Goal: Browse casually

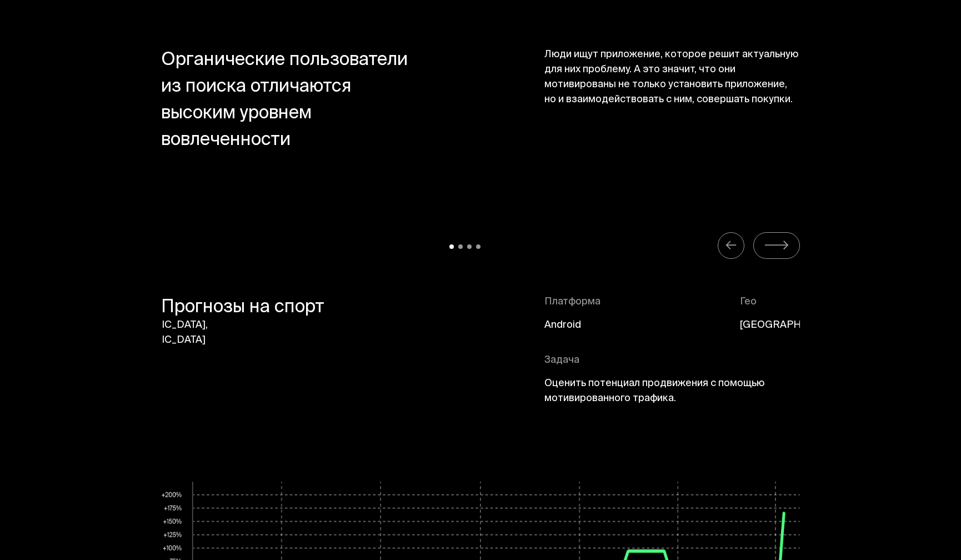
scroll to position [4831, 0]
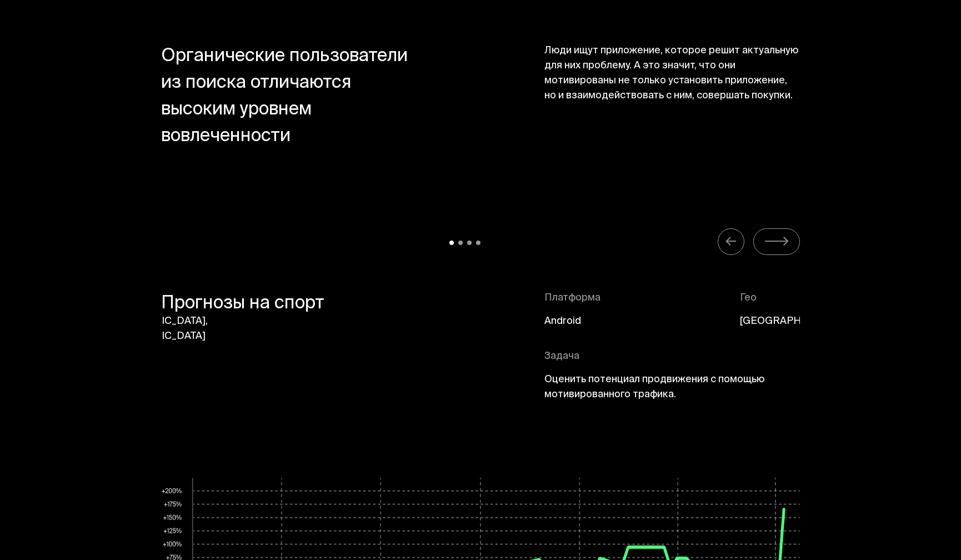
click at [782, 246] on icon "Carousel Navigation" at bounding box center [777, 241] width 26 height 14
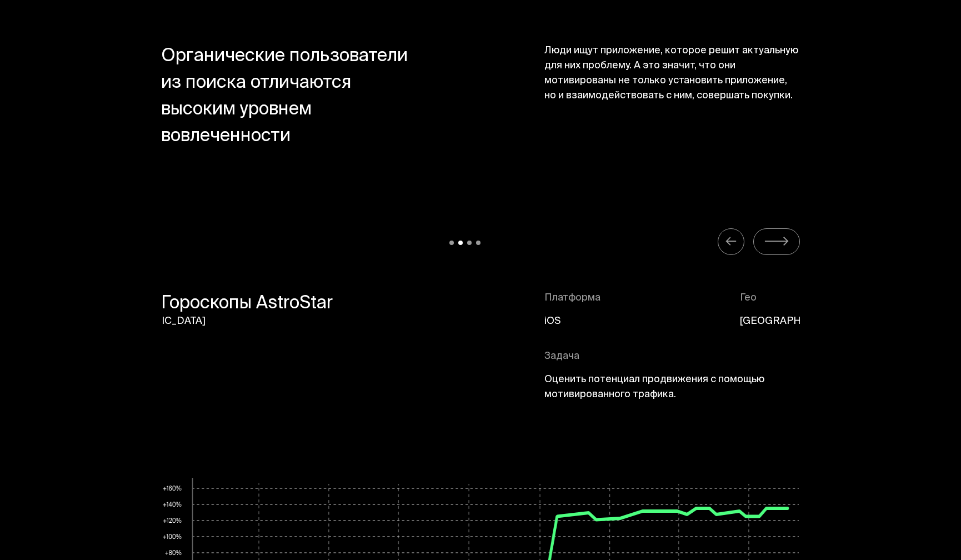
click at [782, 244] on icon "Carousel Navigation" at bounding box center [777, 241] width 26 height 14
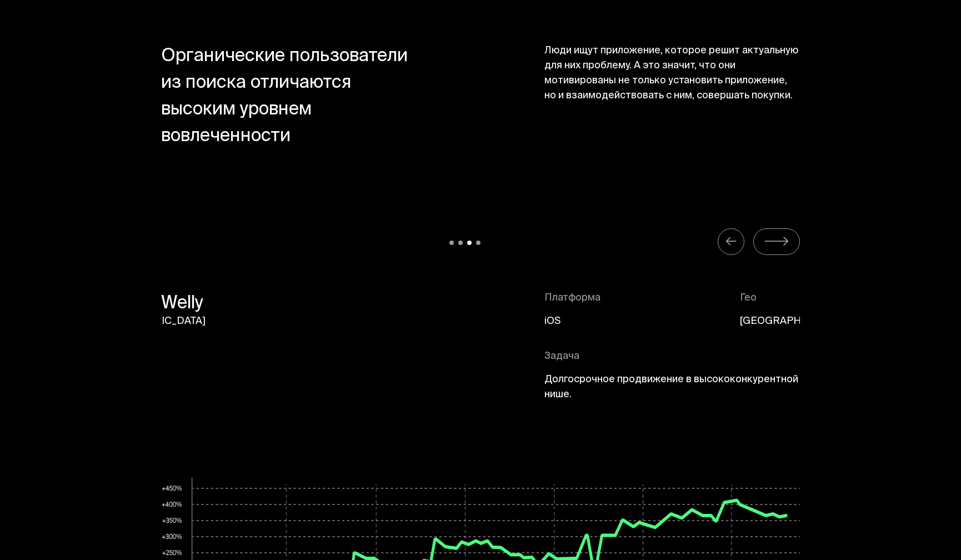
click at [782, 244] on icon "Carousel Navigation" at bounding box center [777, 241] width 26 height 14
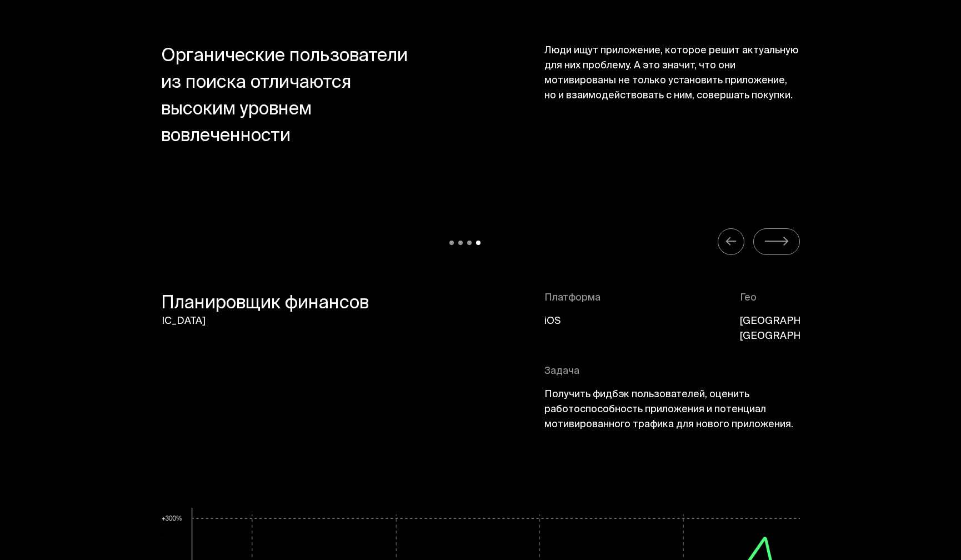
click at [730, 241] on icon "Carousel Navigation" at bounding box center [731, 241] width 12 height 14
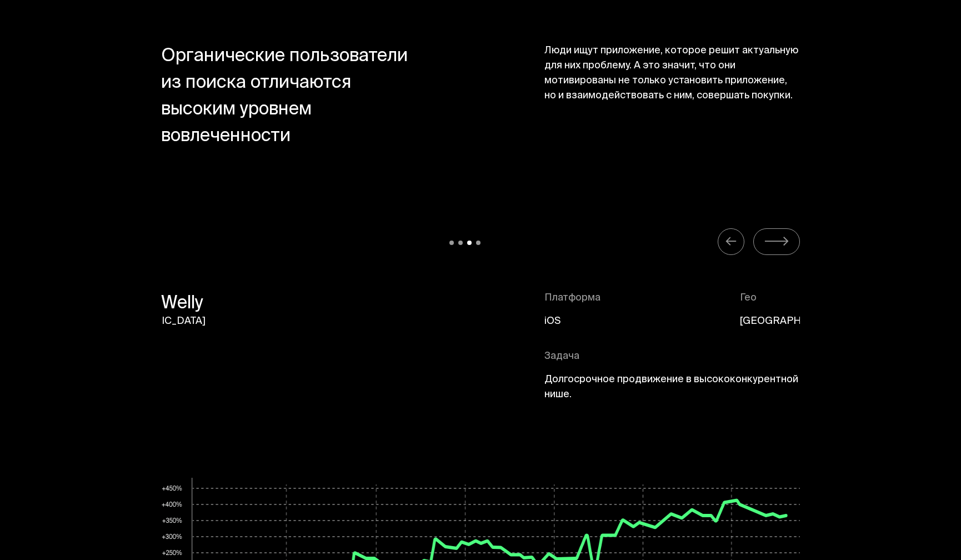
click at [730, 241] on icon "Carousel Navigation" at bounding box center [731, 241] width 12 height 14
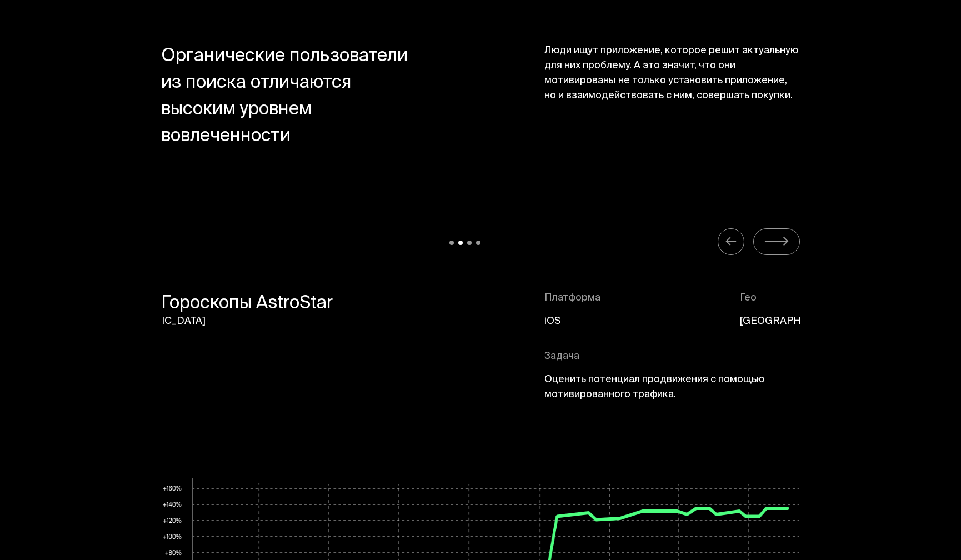
click at [730, 241] on icon "Carousel Navigation" at bounding box center [731, 241] width 12 height 14
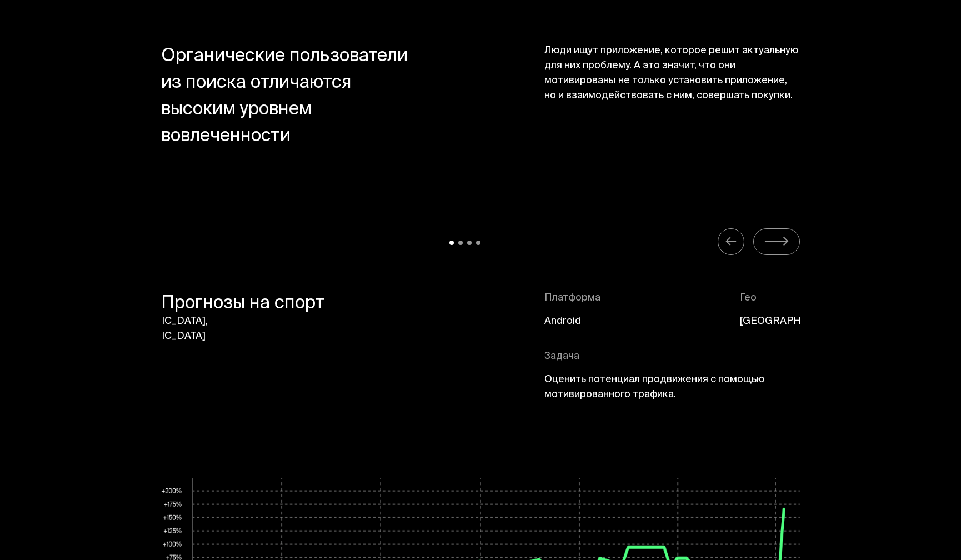
click at [786, 239] on icon "Carousel Navigation" at bounding box center [786, 241] width 4 height 7
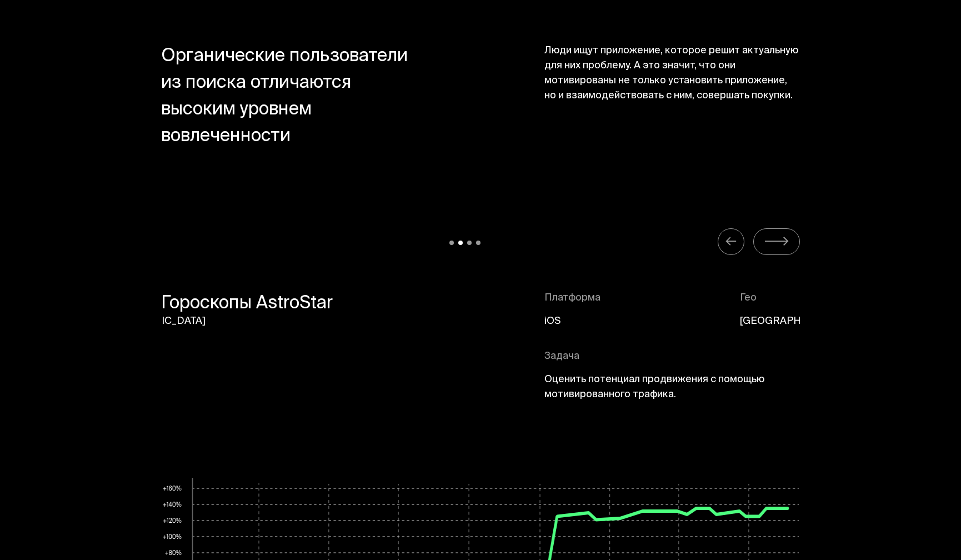
click at [734, 243] on icon "Carousel Navigation" at bounding box center [731, 241] width 12 height 14
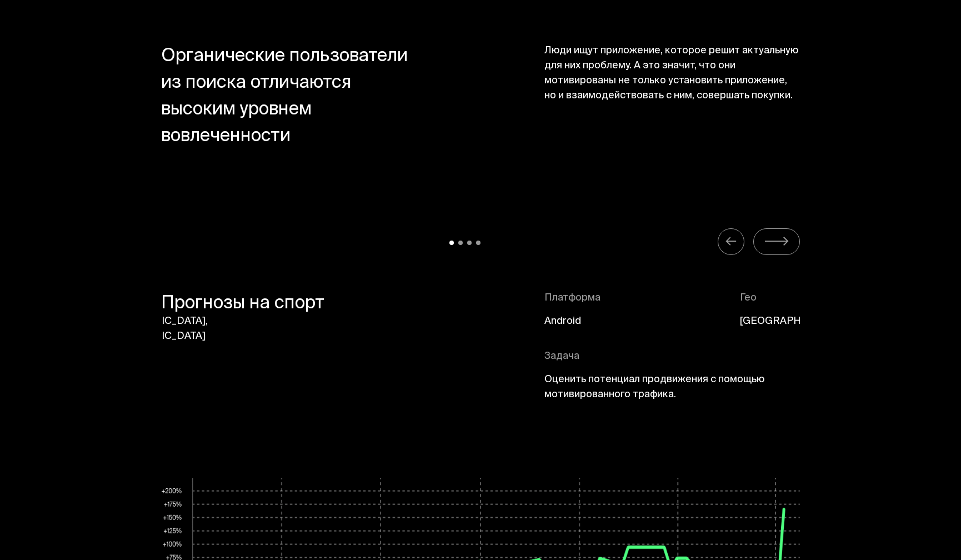
click at [734, 243] on icon "Carousel Navigation" at bounding box center [731, 241] width 12 height 14
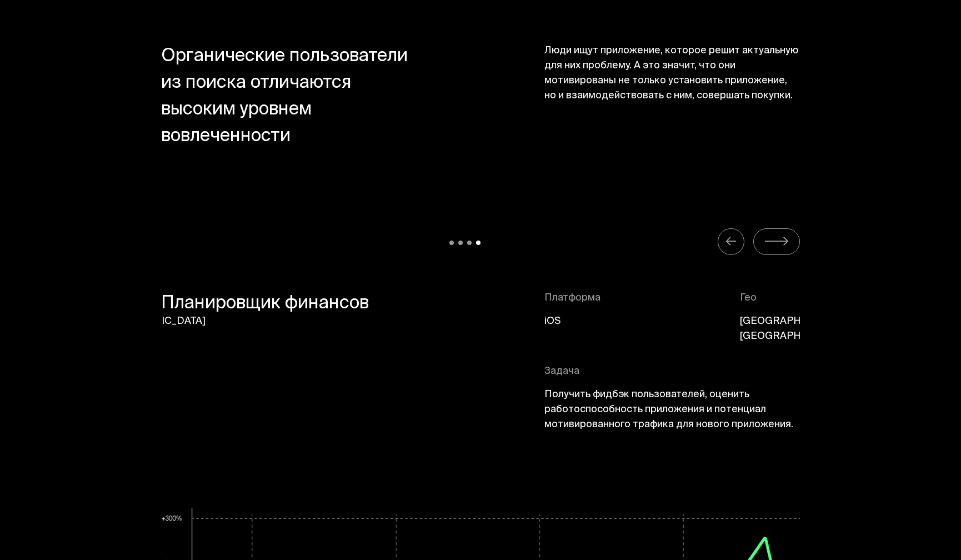
click at [734, 243] on icon "Carousel Navigation" at bounding box center [731, 241] width 12 height 14
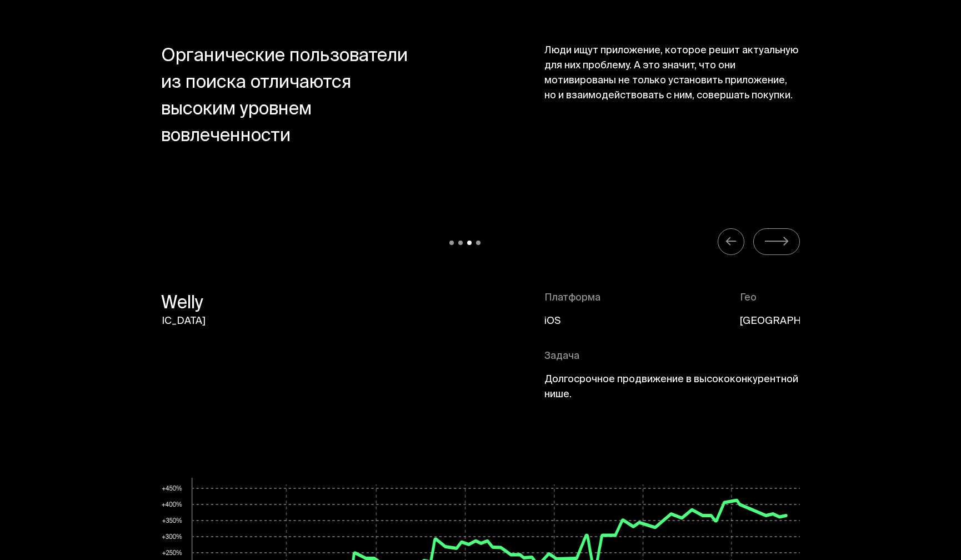
click at [785, 242] on icon "Carousel Navigation" at bounding box center [775, 242] width 21 height 0
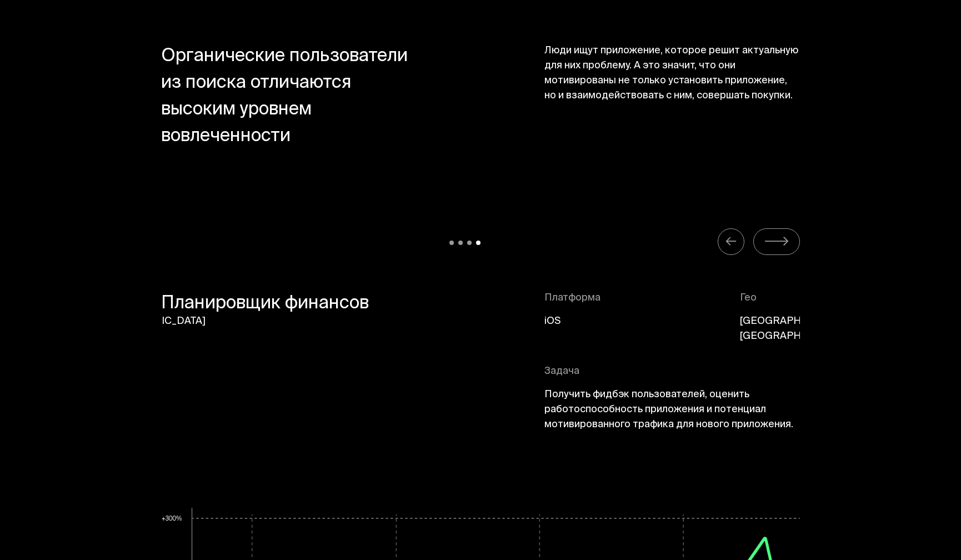
click at [785, 242] on icon "Carousel Navigation" at bounding box center [775, 242] width 21 height 0
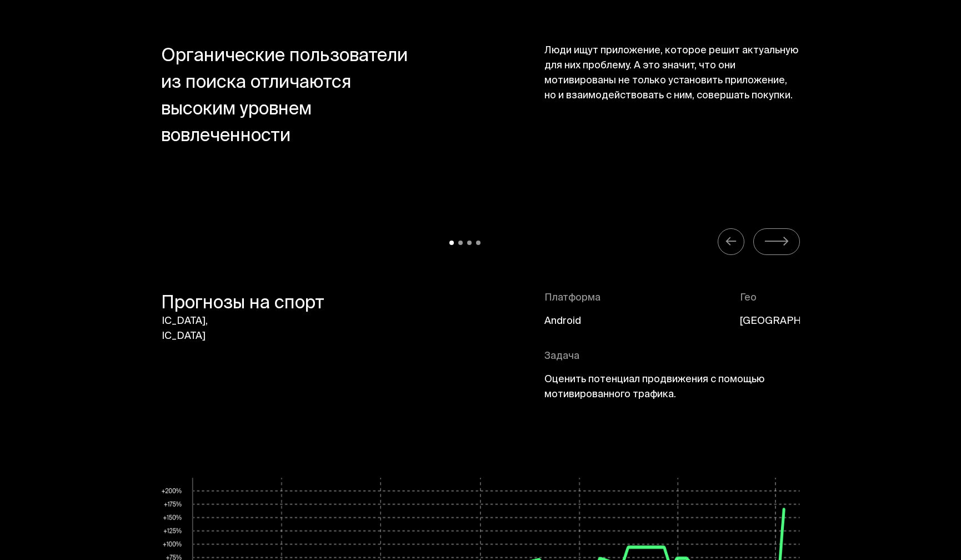
click at [785, 242] on icon "Carousel Navigation" at bounding box center [775, 242] width 21 height 0
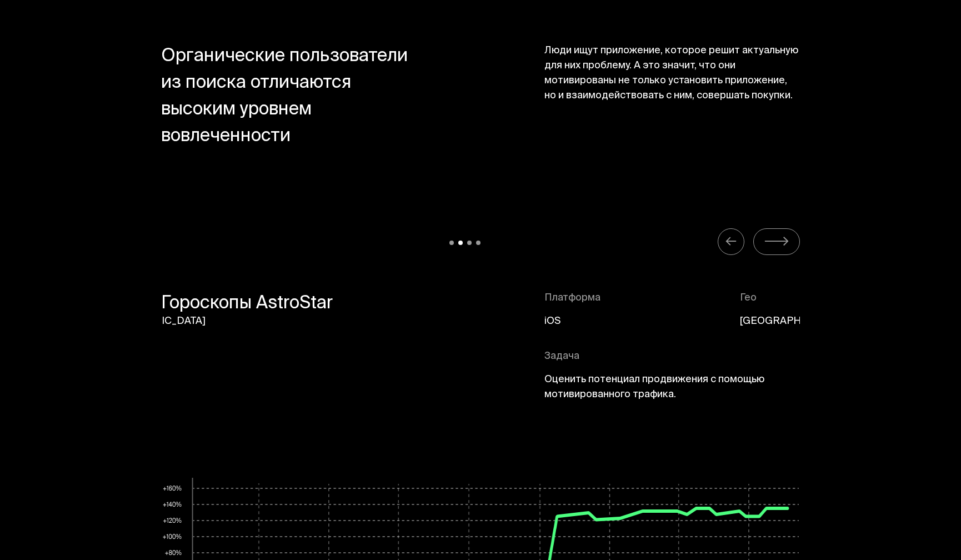
click at [785, 242] on icon "Carousel Navigation" at bounding box center [775, 242] width 21 height 0
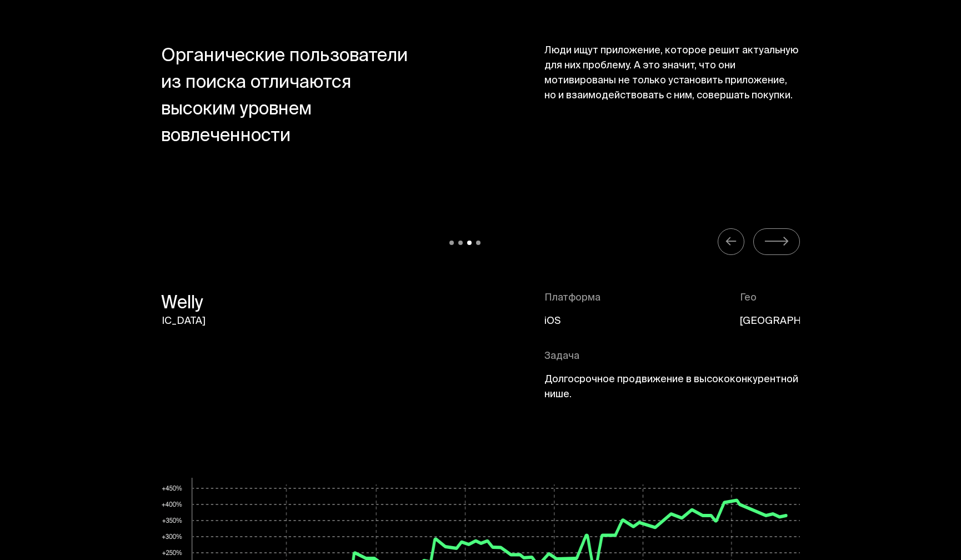
click at [785, 242] on icon "Carousel Navigation" at bounding box center [775, 242] width 21 height 0
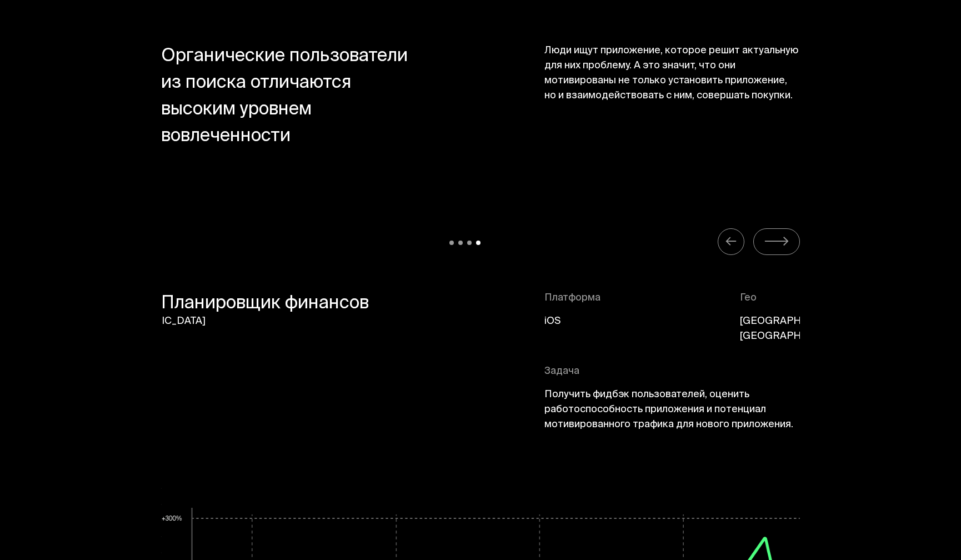
click at [785, 242] on icon "Carousel Navigation" at bounding box center [775, 242] width 21 height 0
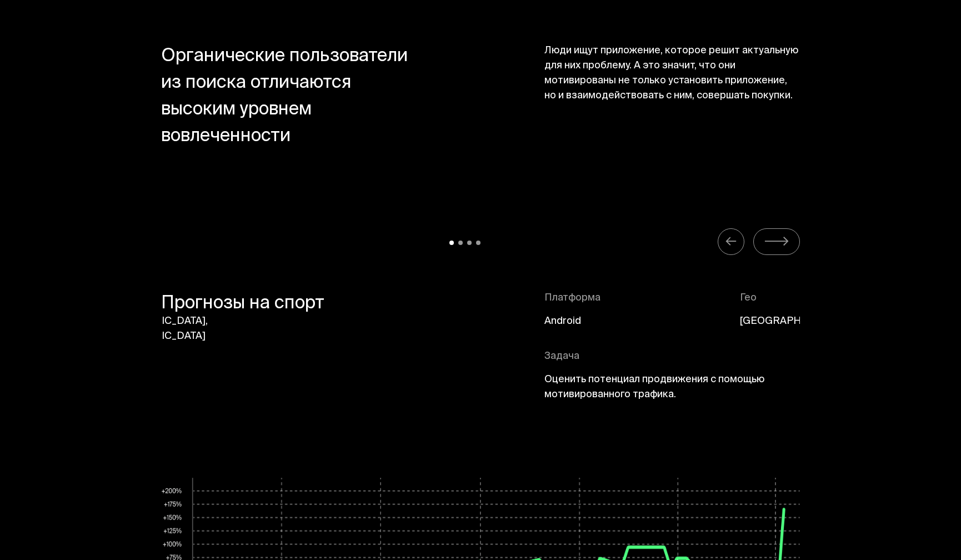
click at [785, 242] on icon "Carousel Navigation" at bounding box center [775, 242] width 21 height 0
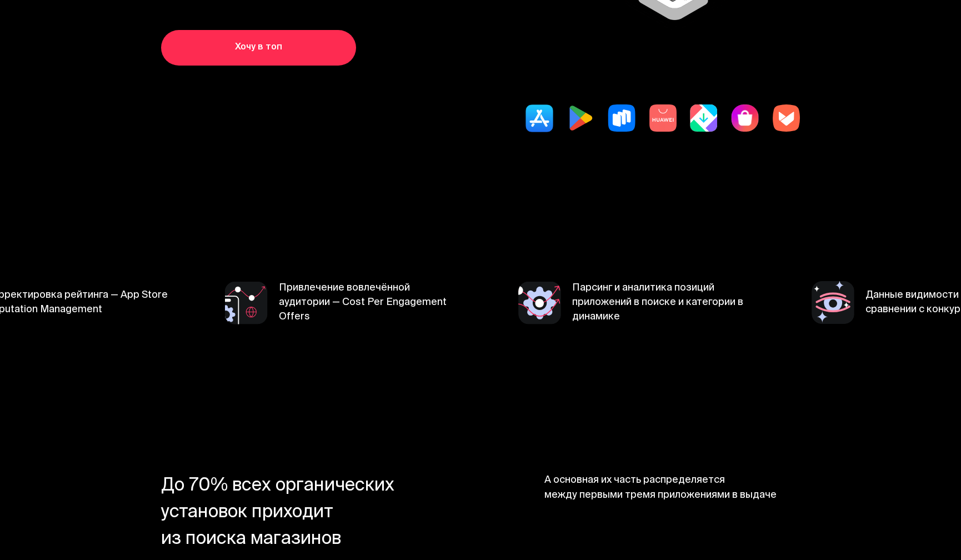
scroll to position [0, 0]
